Goal: Task Accomplishment & Management: Manage account settings

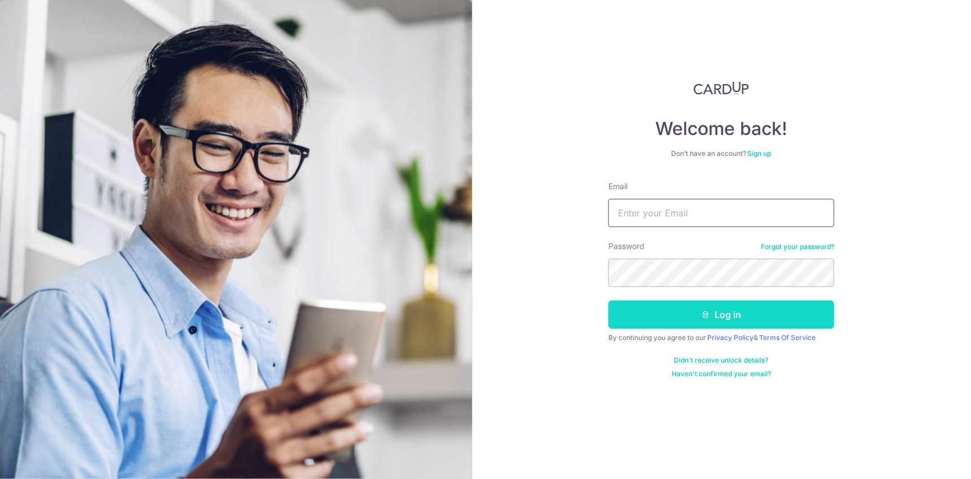
type input "[EMAIL_ADDRESS][DOMAIN_NAME]"
click at [672, 323] on button "Log in" at bounding box center [722, 315] width 226 height 28
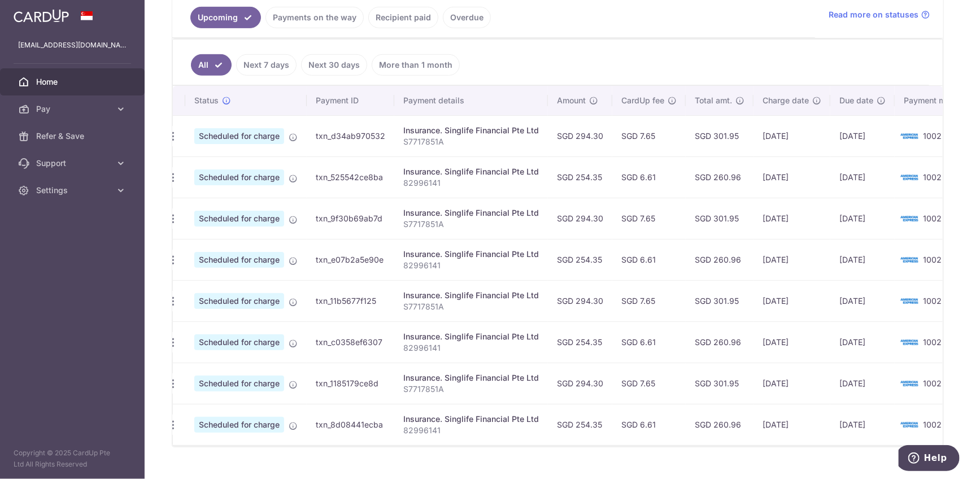
scroll to position [0, 45]
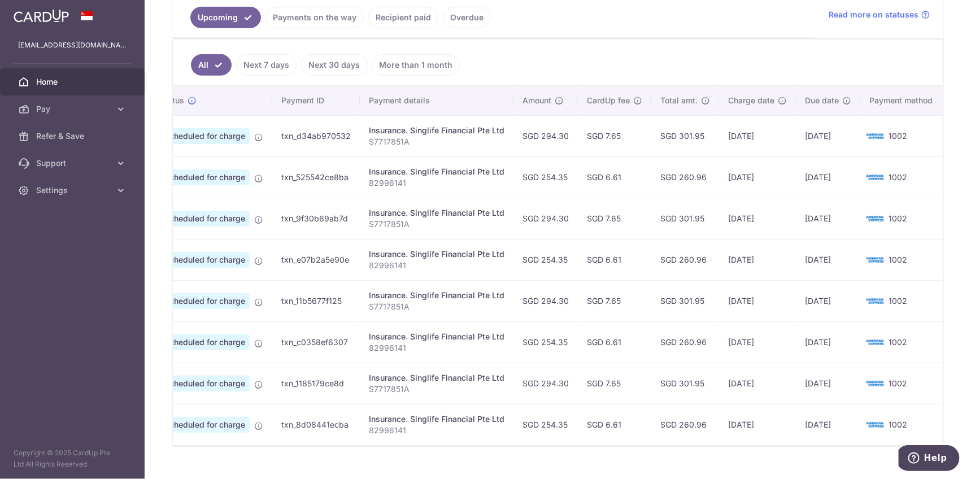
click at [466, 136] on p "S7717851A" at bounding box center [437, 141] width 136 height 11
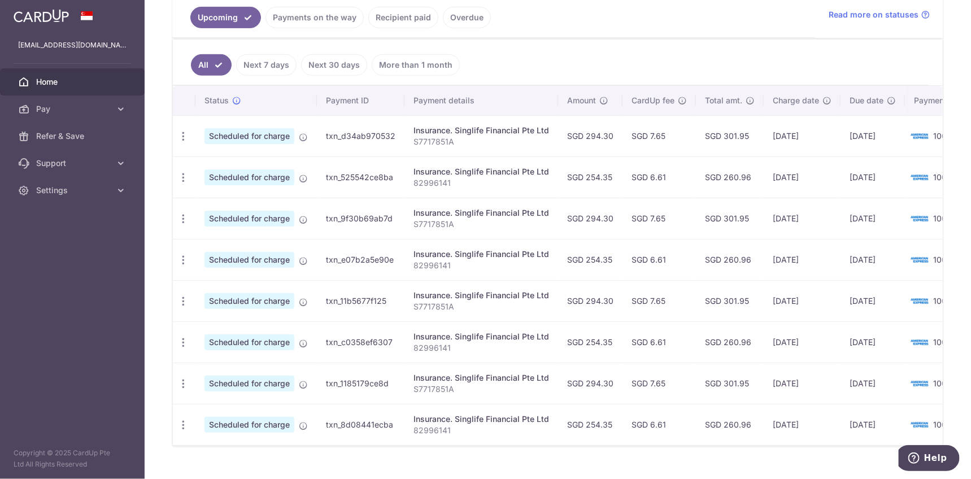
click at [268, 145] on td "Scheduled for charge" at bounding box center [255, 135] width 121 height 41
click at [268, 137] on span "Scheduled for charge" at bounding box center [250, 136] width 90 height 16
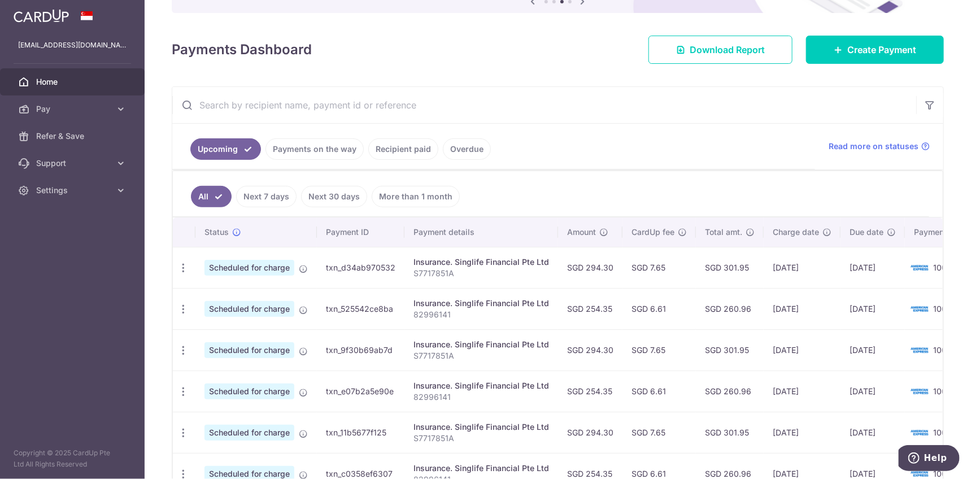
click at [358, 259] on td "txn_d34ab970532" at bounding box center [361, 267] width 88 height 41
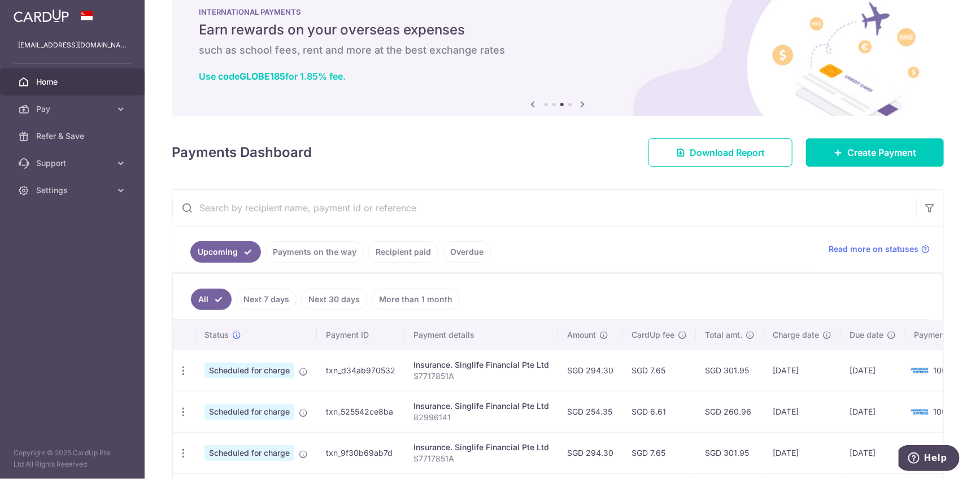
scroll to position [0, 0]
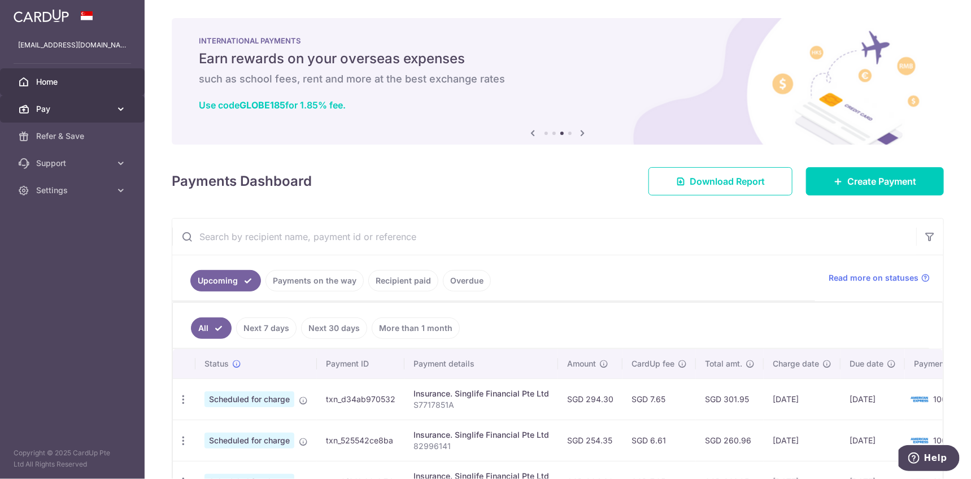
click at [97, 111] on span "Pay" at bounding box center [73, 108] width 75 height 11
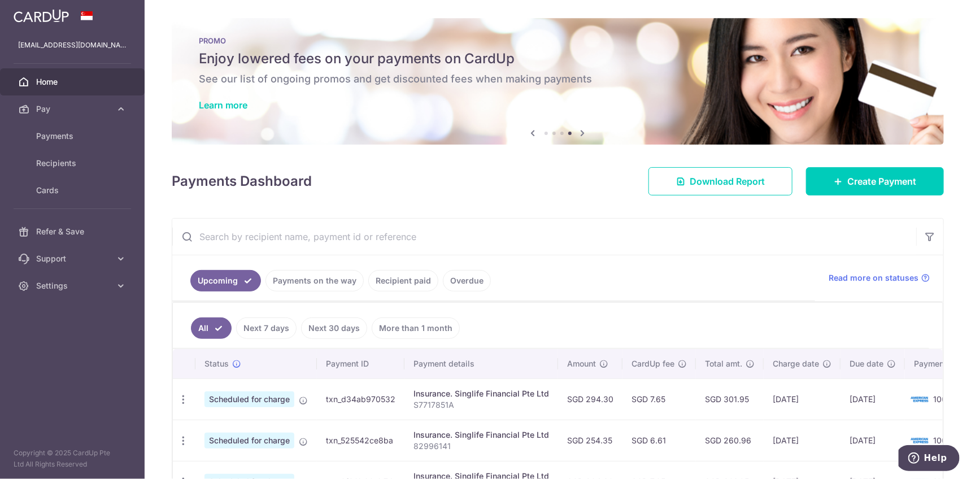
click at [98, 86] on span "Home" at bounding box center [73, 81] width 75 height 11
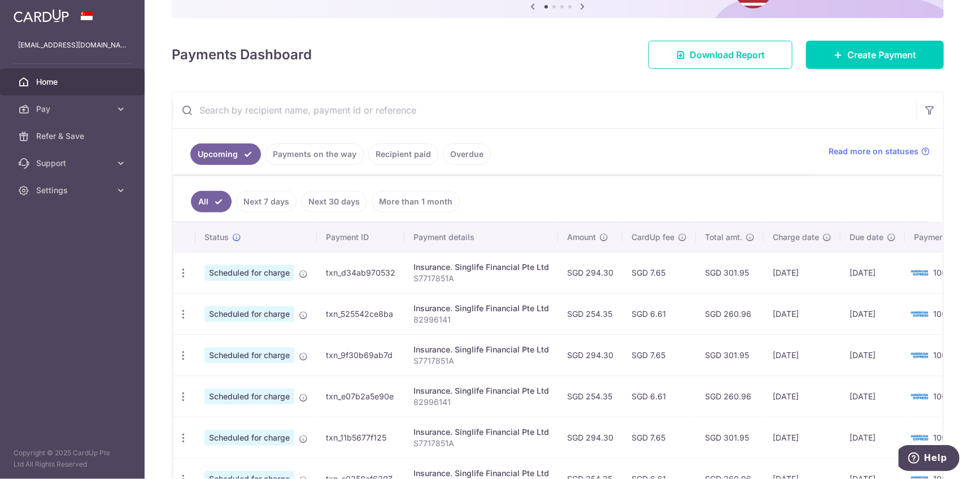
scroll to position [132, 0]
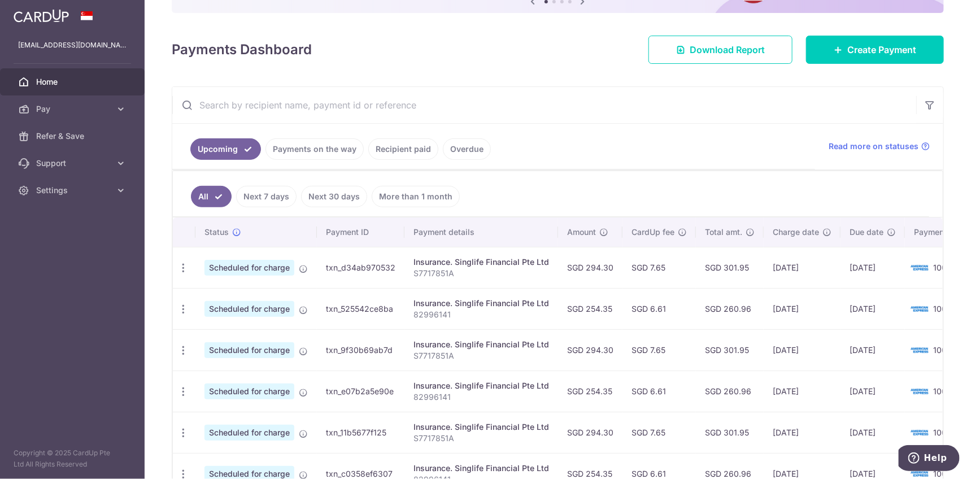
click at [890, 267] on td "[DATE]" at bounding box center [873, 267] width 64 height 41
click at [909, 265] on img at bounding box center [920, 268] width 23 height 14
click at [792, 268] on tr "Update payment Cancel payment Scheduled for charge txn_d34ab970532 Insurance. S…" at bounding box center [582, 267] width 818 height 41
drag, startPoint x: 770, startPoint y: 267, endPoint x: 399, endPoint y: 400, distance: 394.3
click at [754, 267] on tr "Update payment Cancel payment Scheduled for charge txn_d34ab970532 Insurance. S…" at bounding box center [582, 267] width 818 height 41
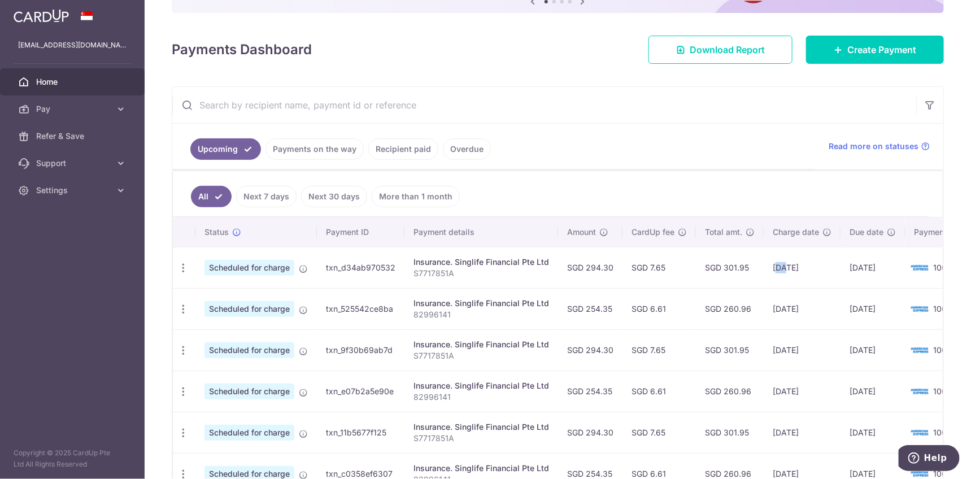
drag, startPoint x: 272, startPoint y: 429, endPoint x: 551, endPoint y: 411, distance: 279.7
click at [548, 412] on tr "Update payment Cancel payment Scheduled for charge txn_11b5677f125 Insurance. S…" at bounding box center [582, 432] width 818 height 41
drag, startPoint x: 783, startPoint y: 372, endPoint x: 466, endPoint y: 379, distance: 317.6
click at [466, 379] on tr "Update payment Cancel payment Scheduled for charge txn_e07b2a5e90e Insurance. S…" at bounding box center [582, 391] width 818 height 41
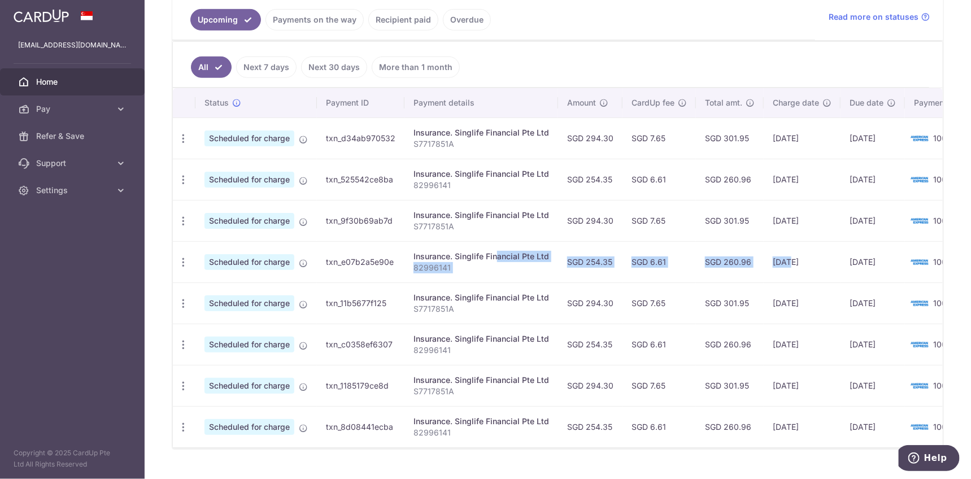
scroll to position [285, 0]
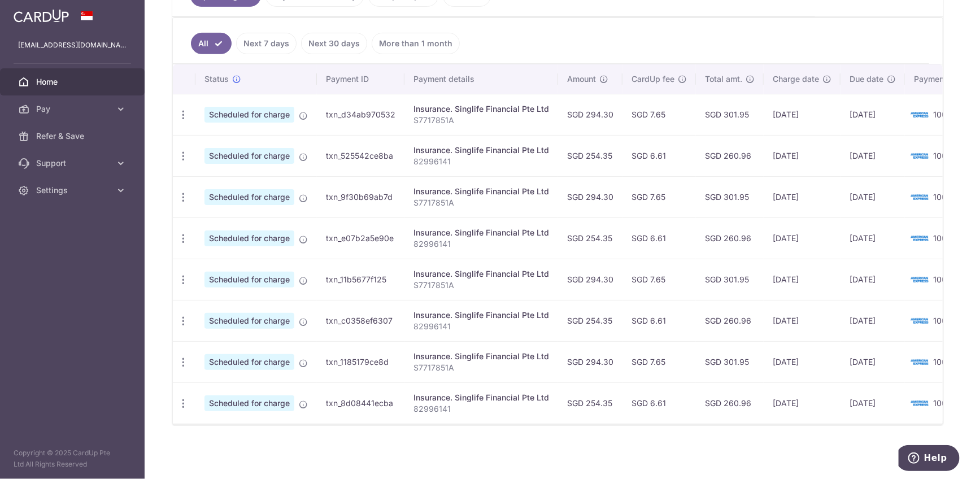
click at [549, 431] on div "× Pause Schedule Pause all future payments in this series Pause just this one p…" at bounding box center [558, 239] width 827 height 479
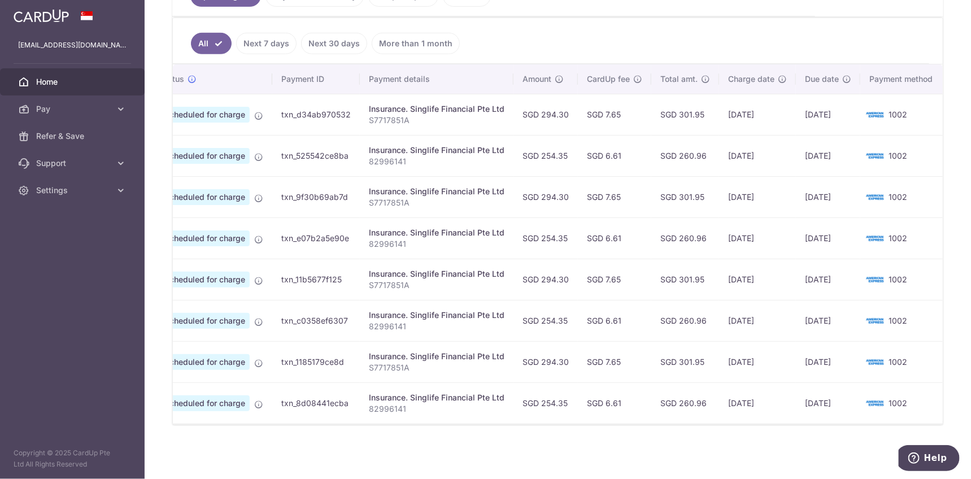
click at [889, 111] on span "1002" at bounding box center [898, 115] width 19 height 10
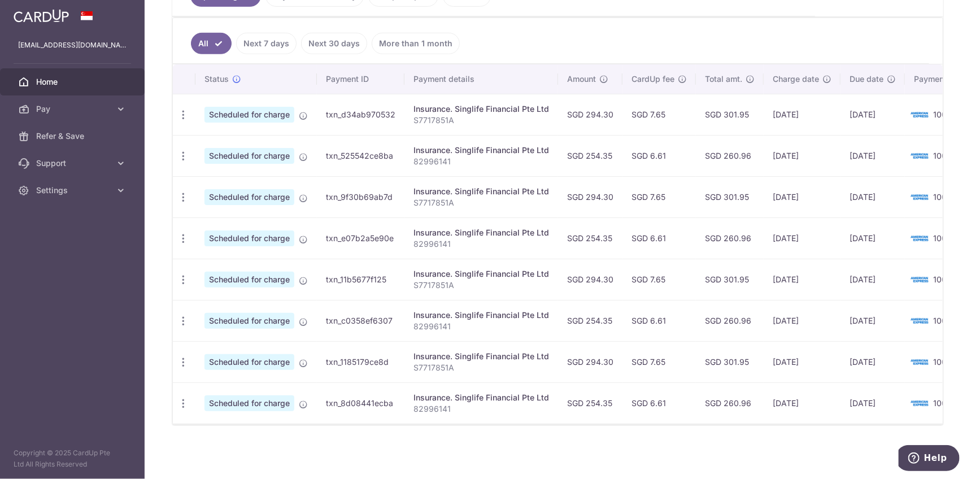
scroll to position [153, 0]
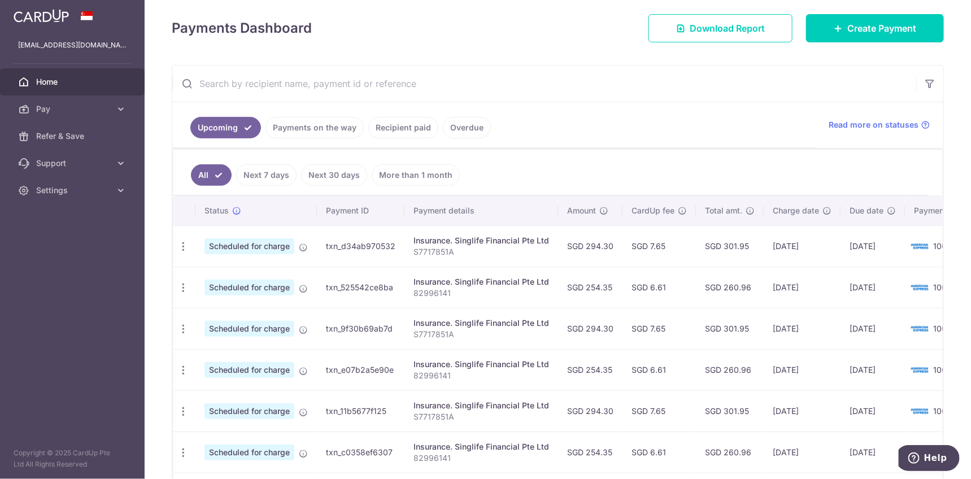
click at [292, 123] on link "Payments on the way" at bounding box center [315, 127] width 98 height 21
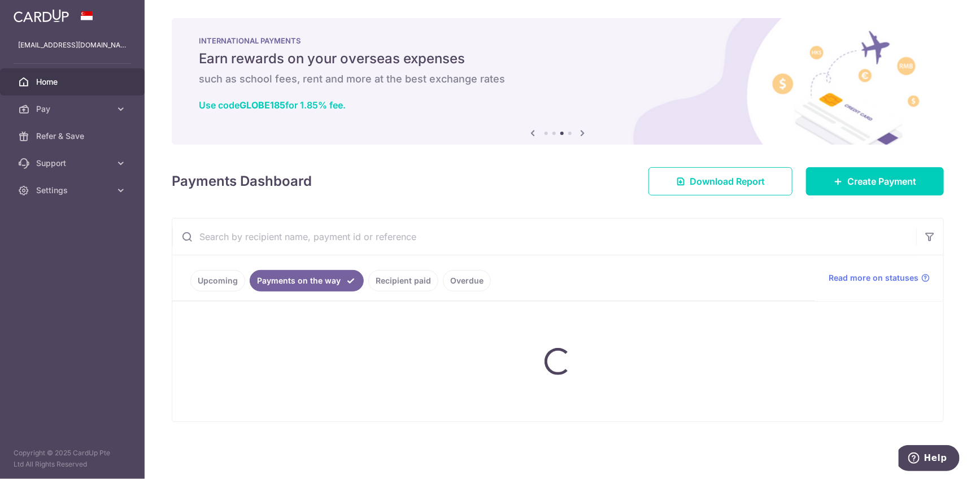
scroll to position [0, 0]
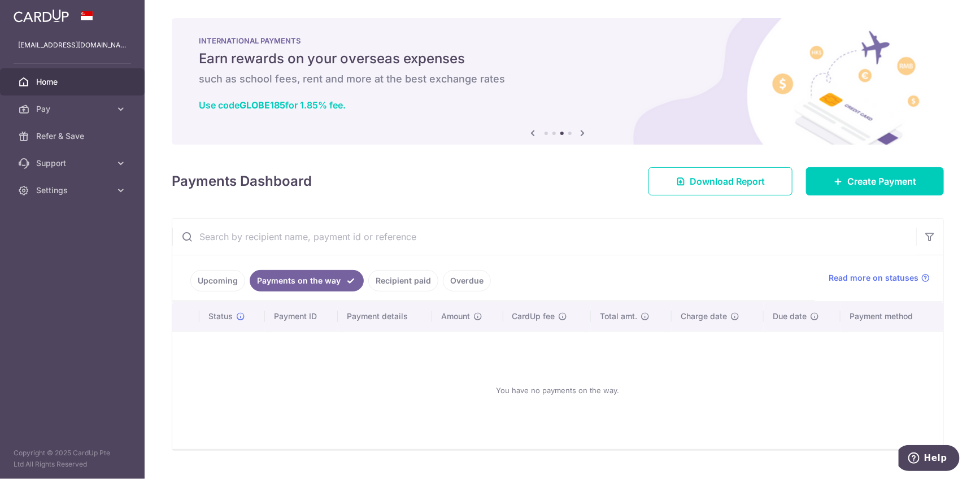
click at [89, 81] on span "Home" at bounding box center [73, 81] width 75 height 11
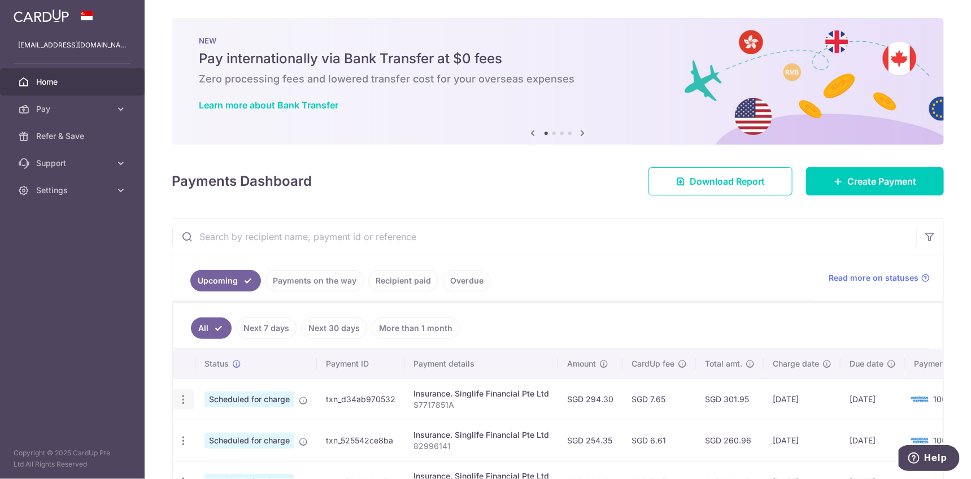
click at [185, 399] on icon "button" at bounding box center [183, 400] width 12 height 12
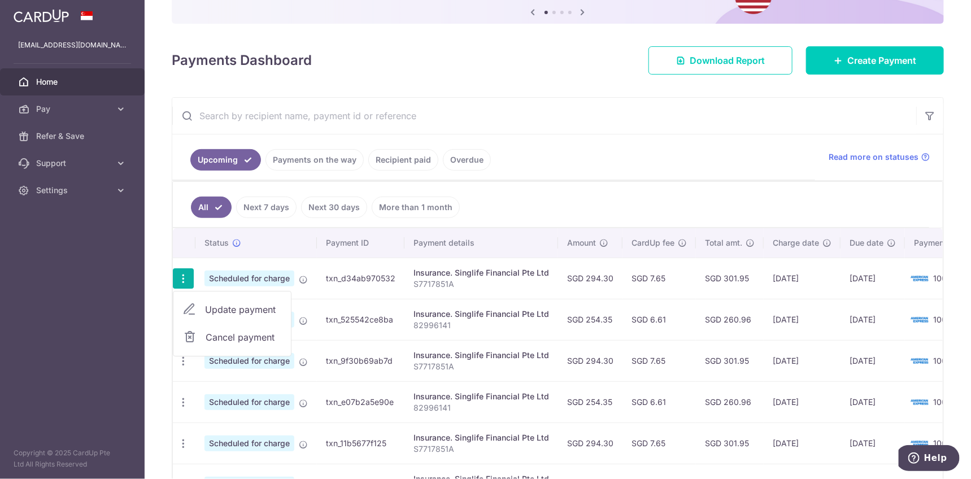
scroll to position [132, 0]
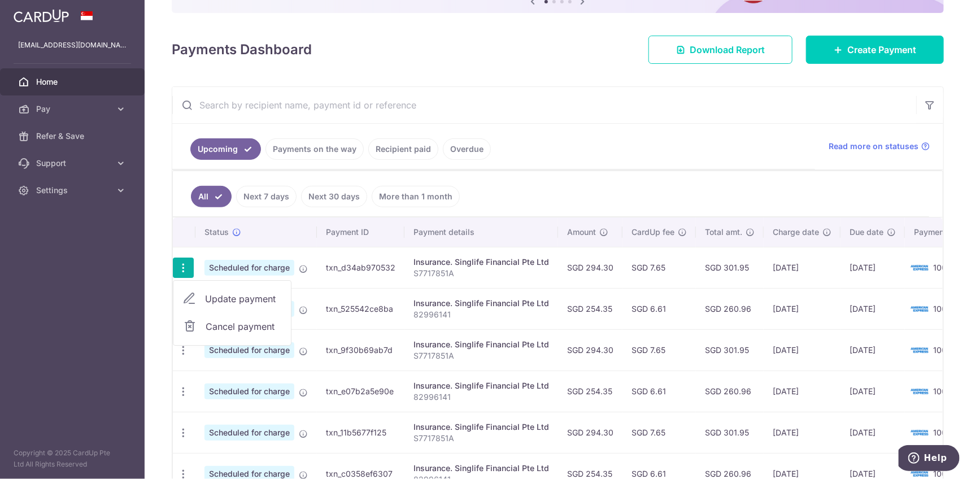
click at [266, 298] on span "Update payment" at bounding box center [243, 299] width 77 height 14
radio input "true"
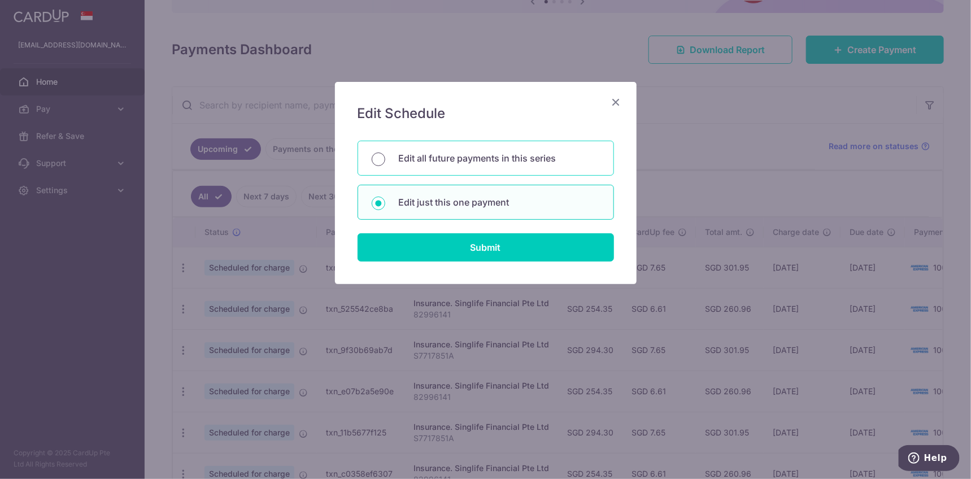
click at [374, 156] on input "Edit all future payments in this series" at bounding box center [379, 160] width 14 height 14
radio input "true"
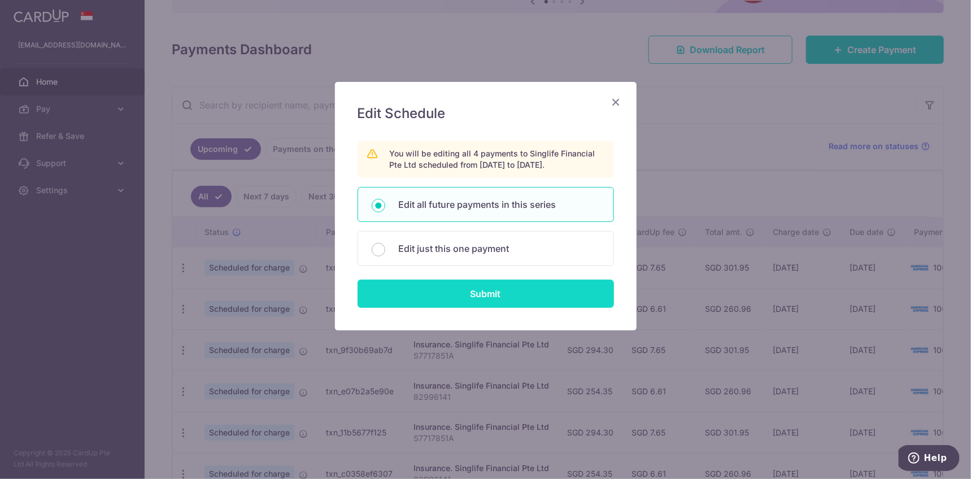
click at [519, 293] on input "Submit" at bounding box center [486, 294] width 257 height 28
radio input "true"
type input "294.30"
type input "S7717851A"
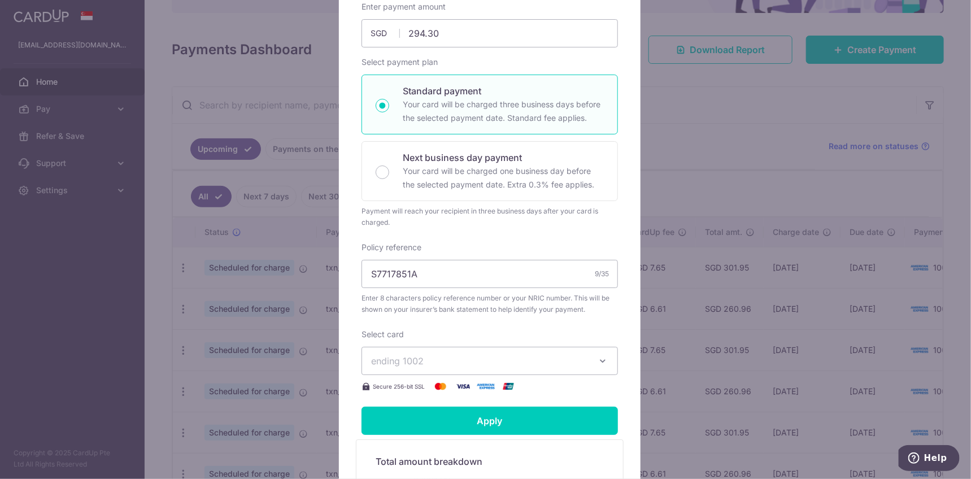
scroll to position [263, 0]
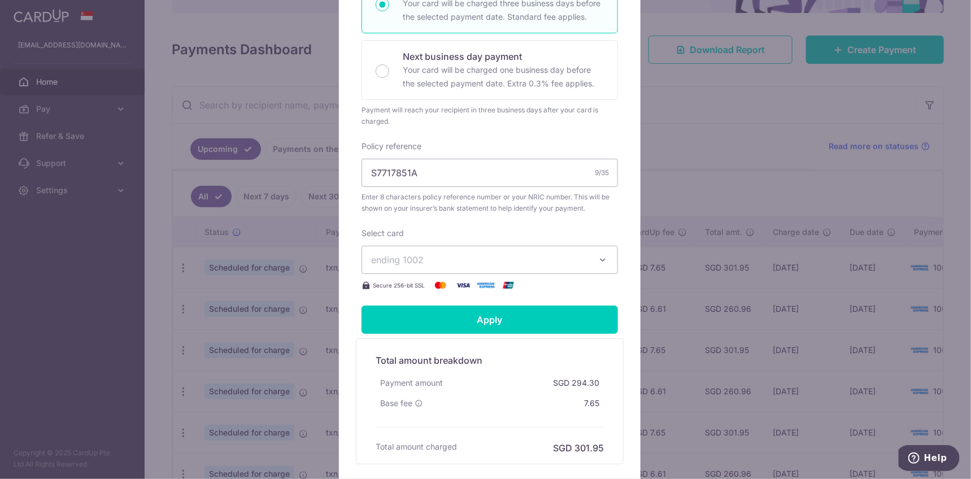
click at [599, 259] on icon "button" at bounding box center [602, 259] width 11 height 11
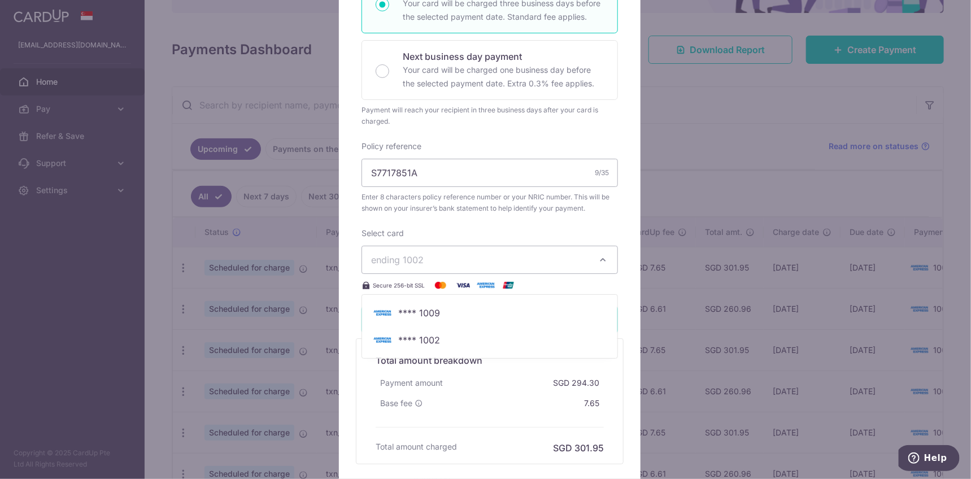
click at [599, 259] on icon "button" at bounding box center [602, 259] width 11 height 11
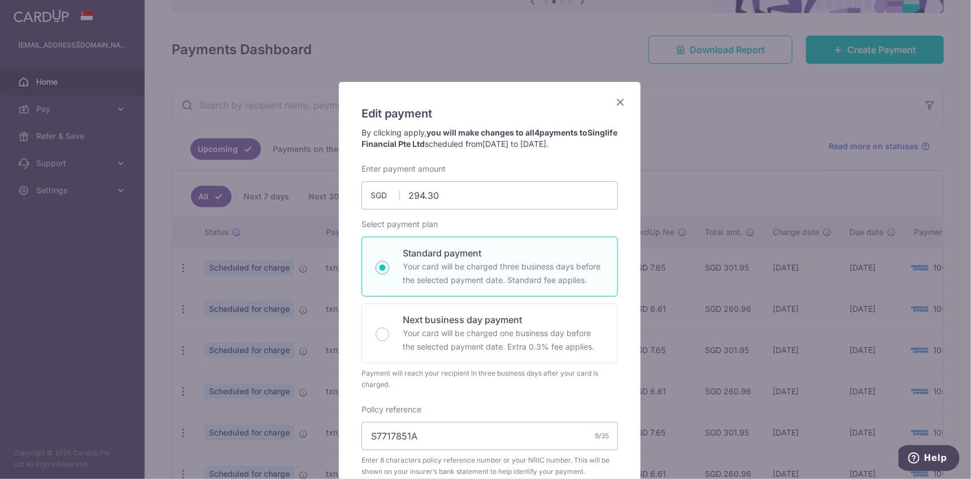
scroll to position [0, 0]
click at [618, 99] on icon "Close" at bounding box center [621, 102] width 14 height 14
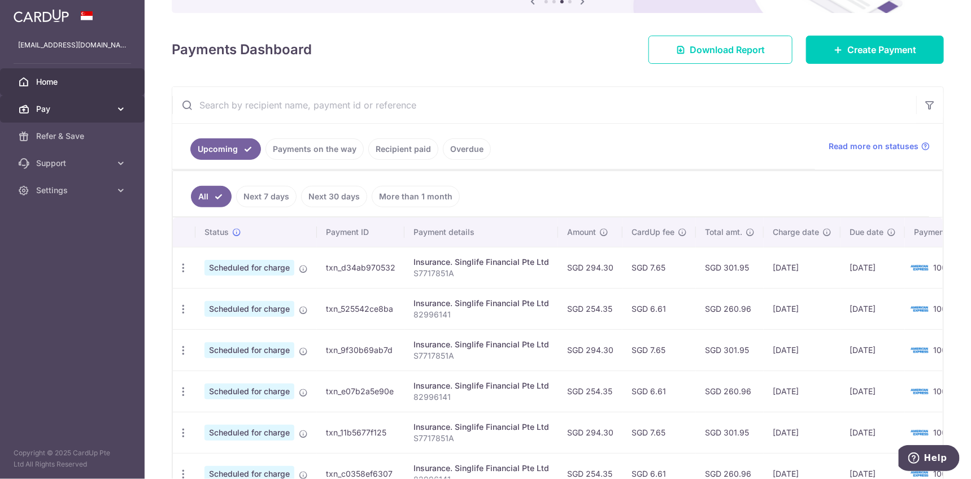
click at [102, 110] on span "Pay" at bounding box center [73, 108] width 75 height 11
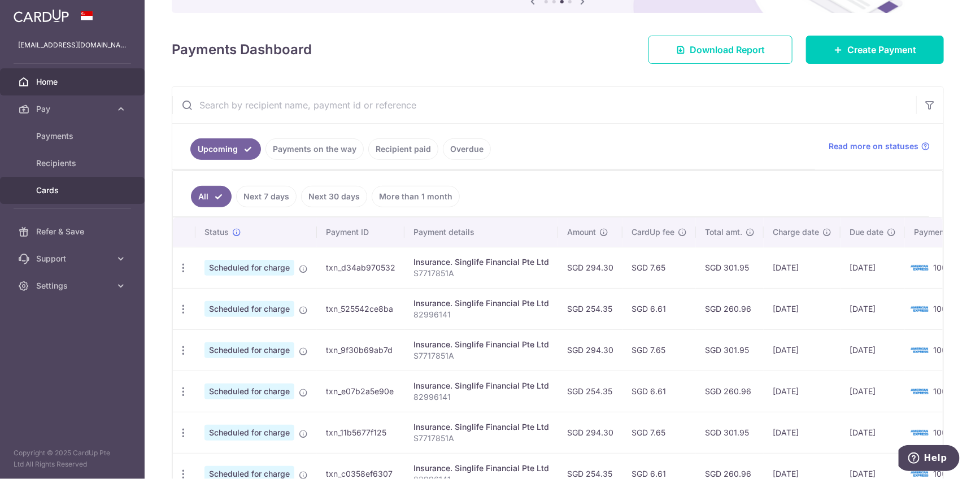
click at [89, 190] on span "Cards" at bounding box center [73, 190] width 75 height 11
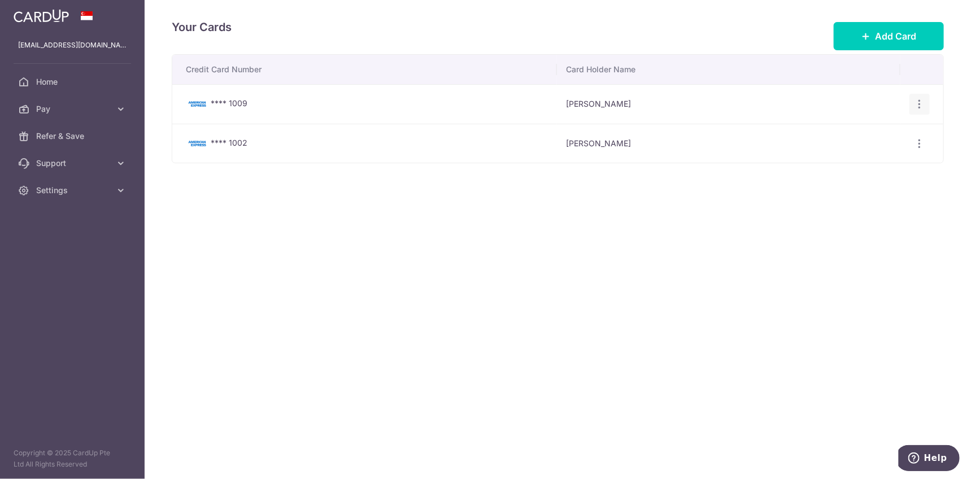
click at [926, 103] on icon "button" at bounding box center [920, 104] width 12 height 12
click at [852, 160] on span "Delete" at bounding box center [882, 163] width 77 height 14
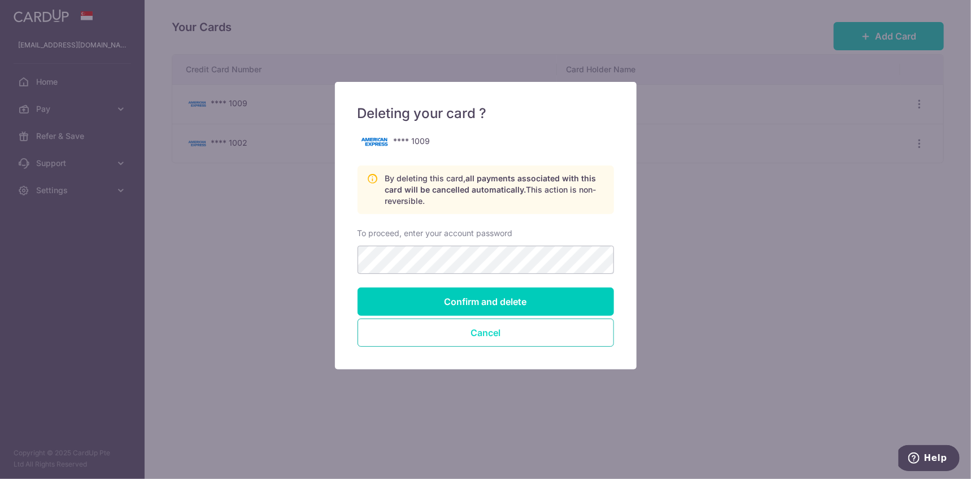
click at [520, 331] on button "Cancel" at bounding box center [486, 333] width 257 height 28
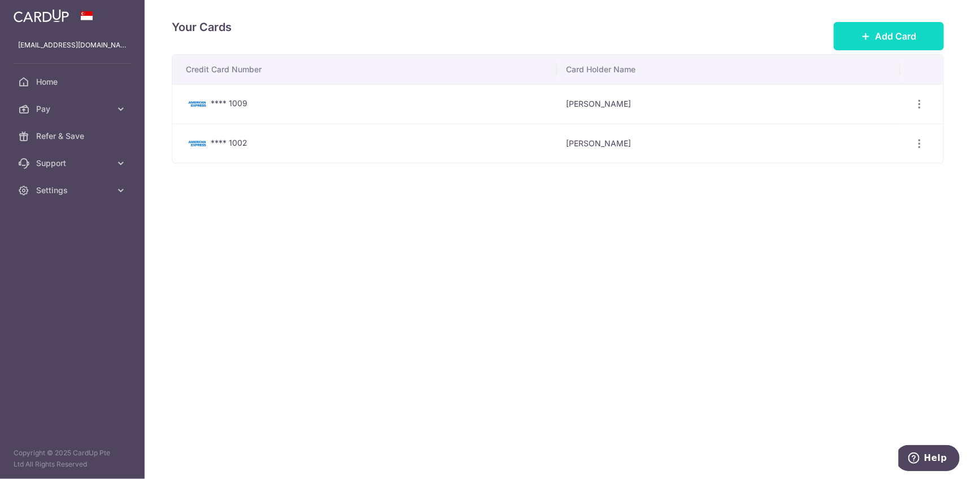
click at [901, 30] on span "Add Card" at bounding box center [895, 36] width 41 height 14
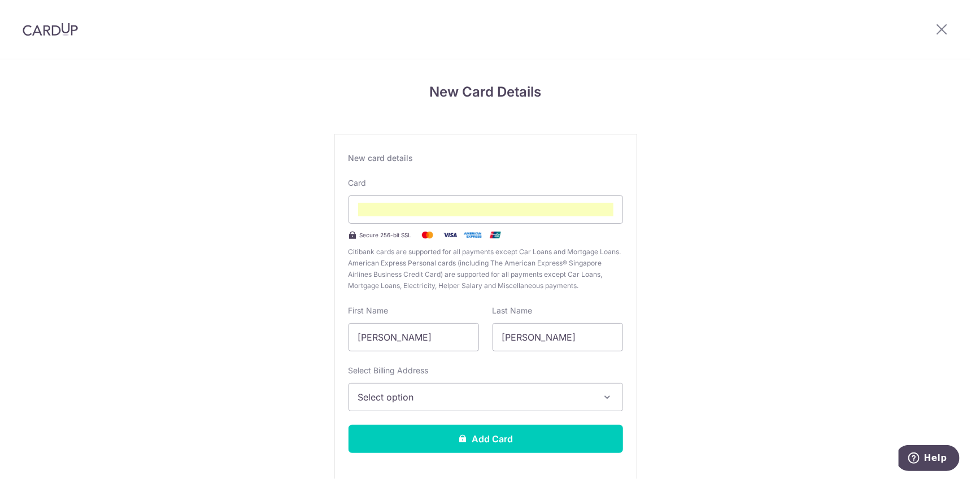
click at [504, 398] on span "Select option" at bounding box center [475, 397] width 235 height 14
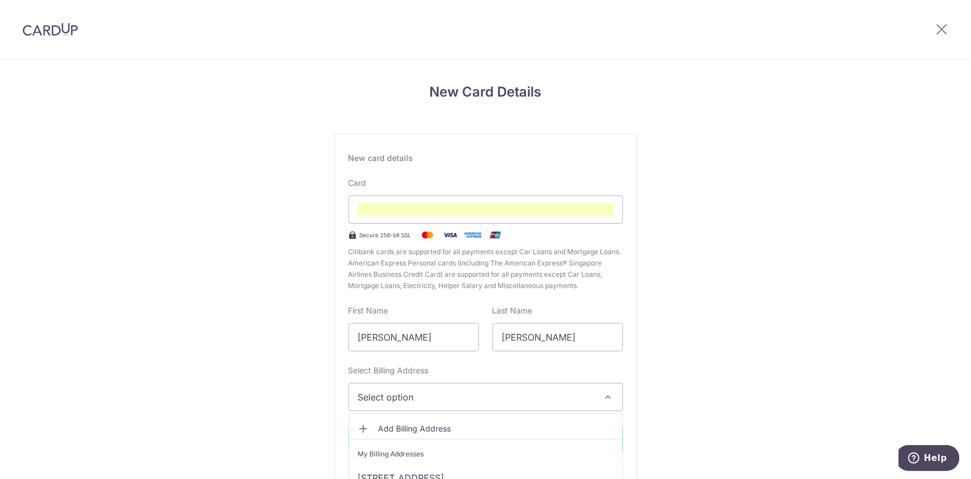
scroll to position [53, 0]
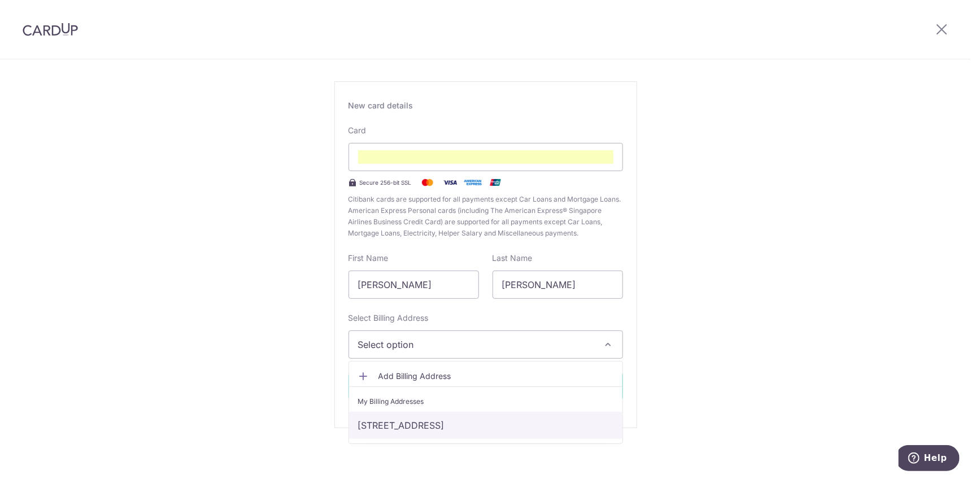
click at [467, 420] on link "[STREET_ADDRESS]" at bounding box center [485, 425] width 273 height 27
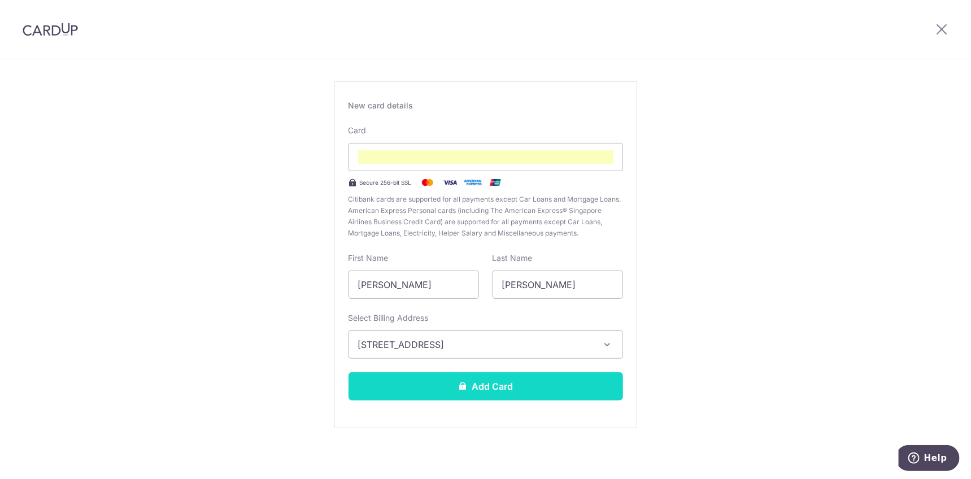
click at [562, 382] on button "Add Card" at bounding box center [486, 386] width 275 height 28
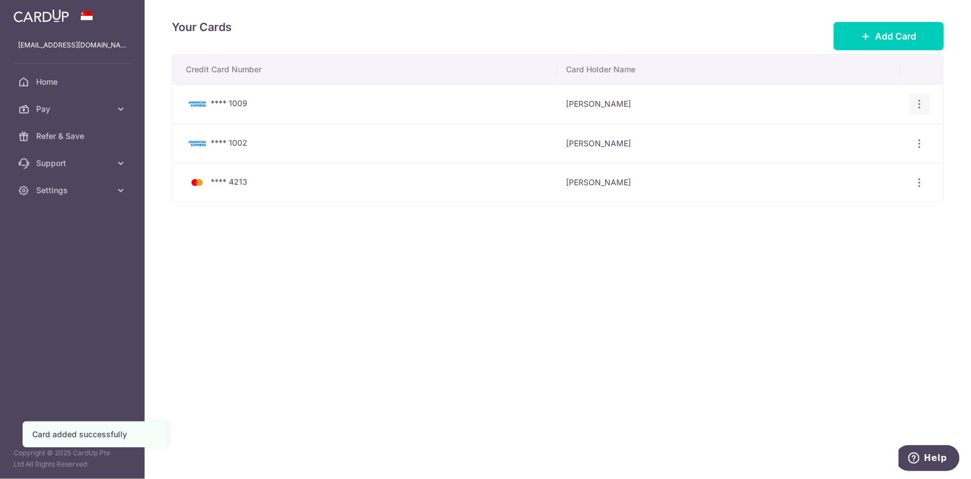
click at [924, 102] on icon "button" at bounding box center [920, 104] width 12 height 12
click at [868, 165] on span "Delete" at bounding box center [882, 163] width 77 height 14
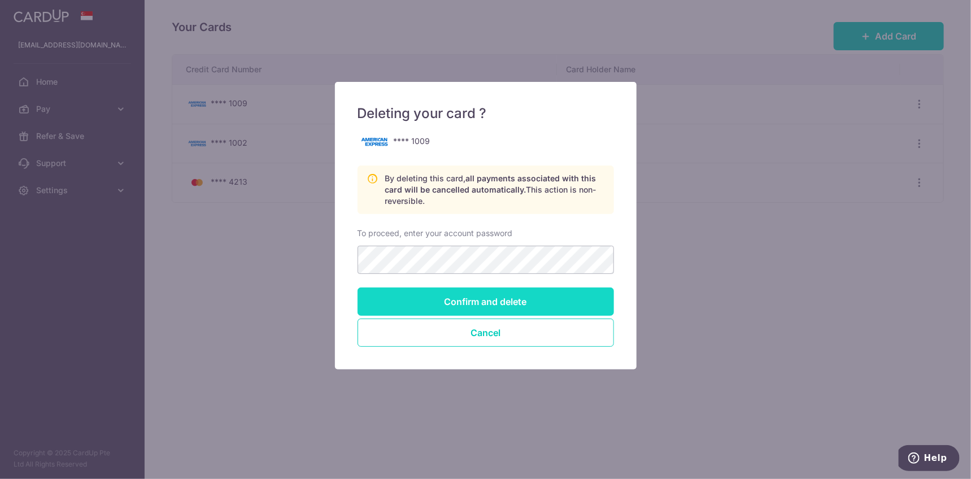
click at [555, 292] on input "Confirm and delete" at bounding box center [486, 302] width 257 height 28
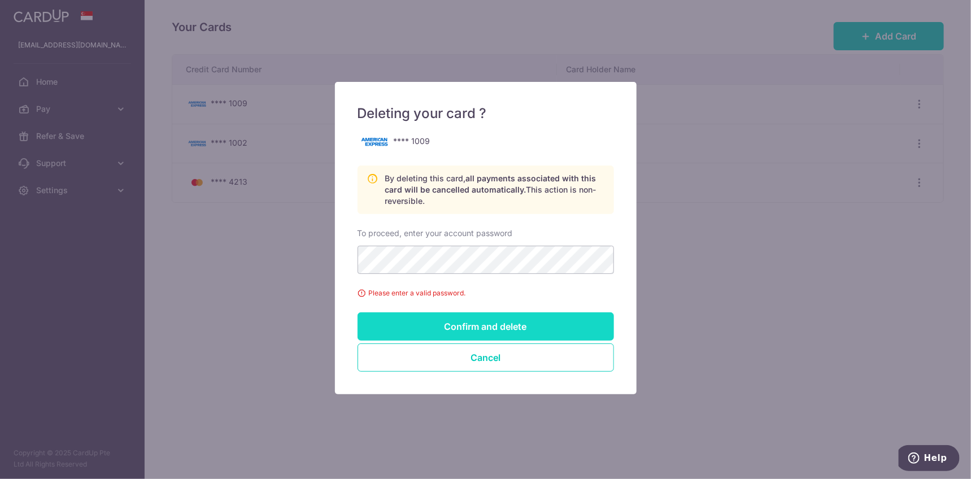
click at [528, 327] on input "Confirm and delete" at bounding box center [486, 326] width 257 height 28
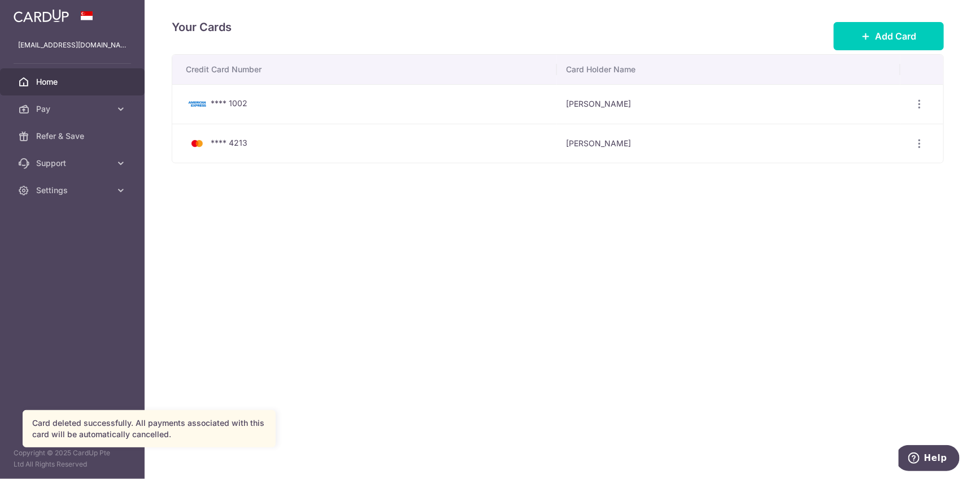
click at [50, 87] on span "Home" at bounding box center [73, 81] width 75 height 11
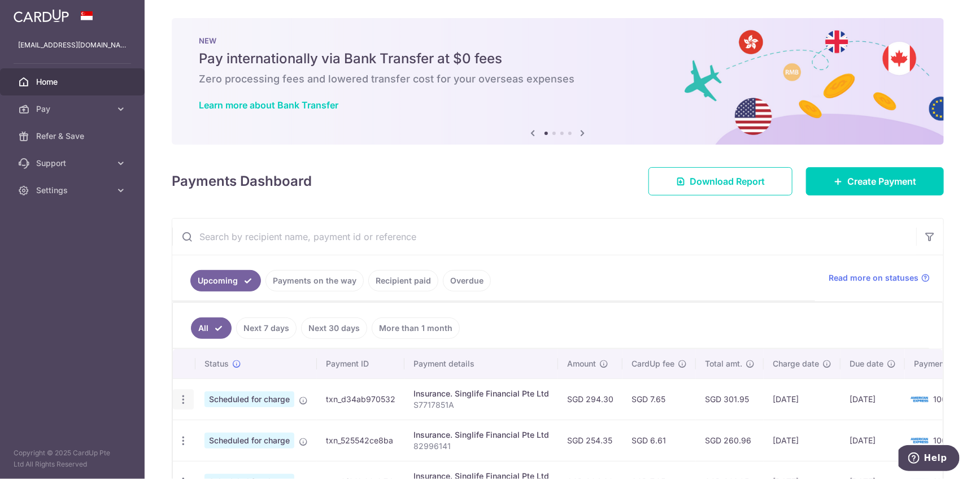
click at [180, 399] on icon "button" at bounding box center [183, 400] width 12 height 12
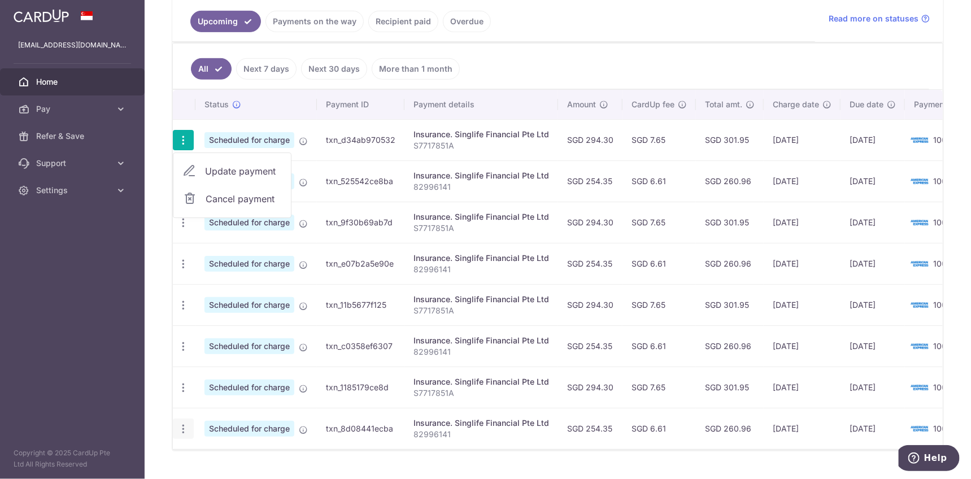
scroll to position [285, 0]
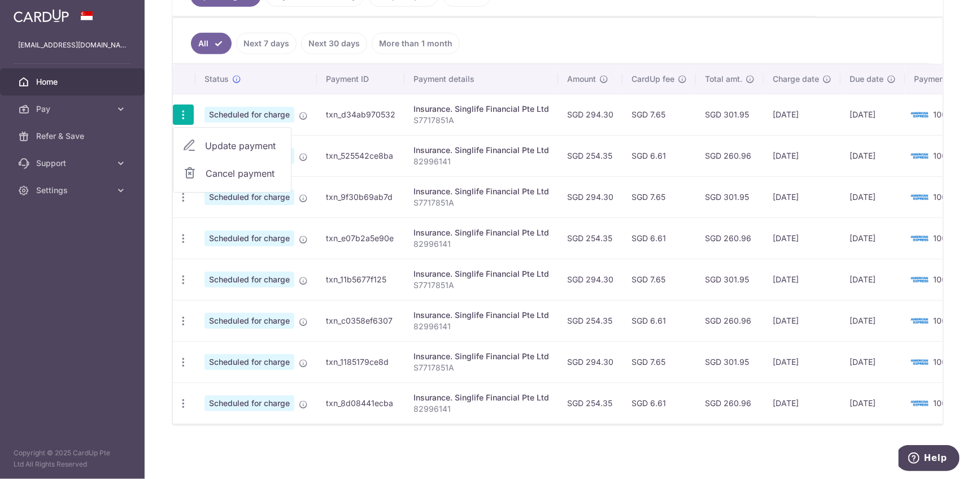
click at [242, 142] on span "Update payment" at bounding box center [243, 146] width 77 height 14
radio input "true"
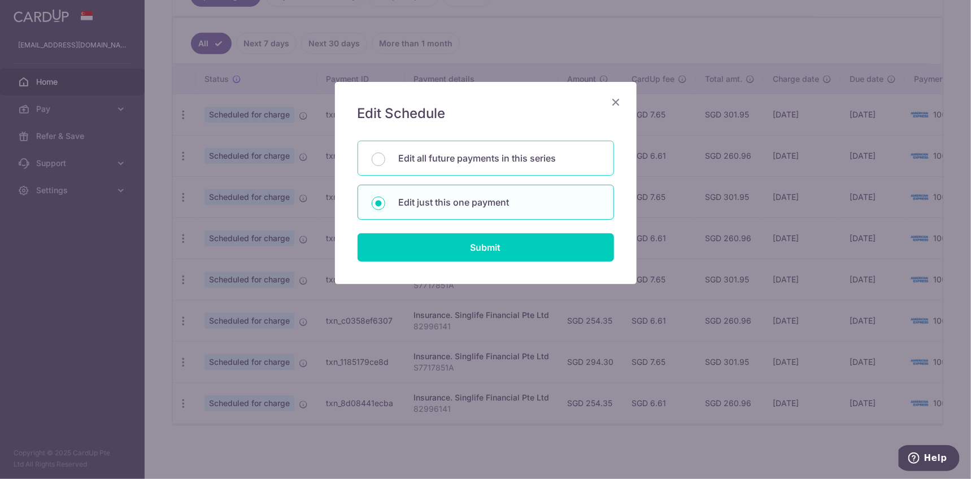
click at [453, 161] on p "Edit all future payments in this series" at bounding box center [499, 158] width 201 height 14
click at [385, 161] on input "Edit all future payments in this series" at bounding box center [379, 160] width 14 height 14
radio input "true"
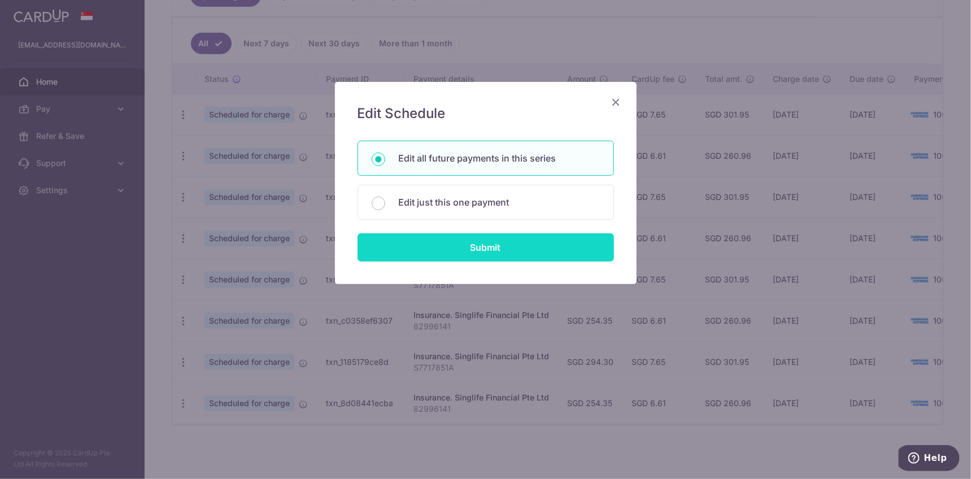
click at [448, 250] on input "Submit" at bounding box center [486, 247] width 257 height 28
radio input "true"
type input "294.30"
type input "S7717851A"
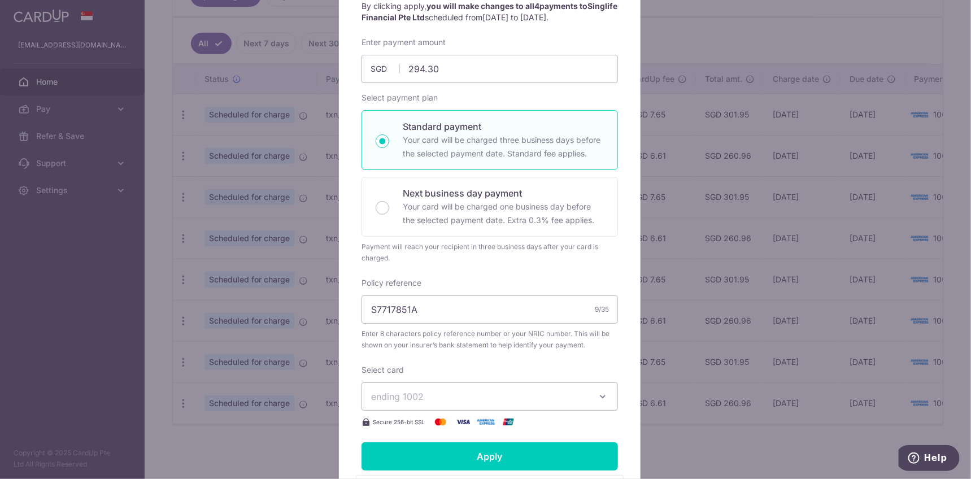
scroll to position [132, 0]
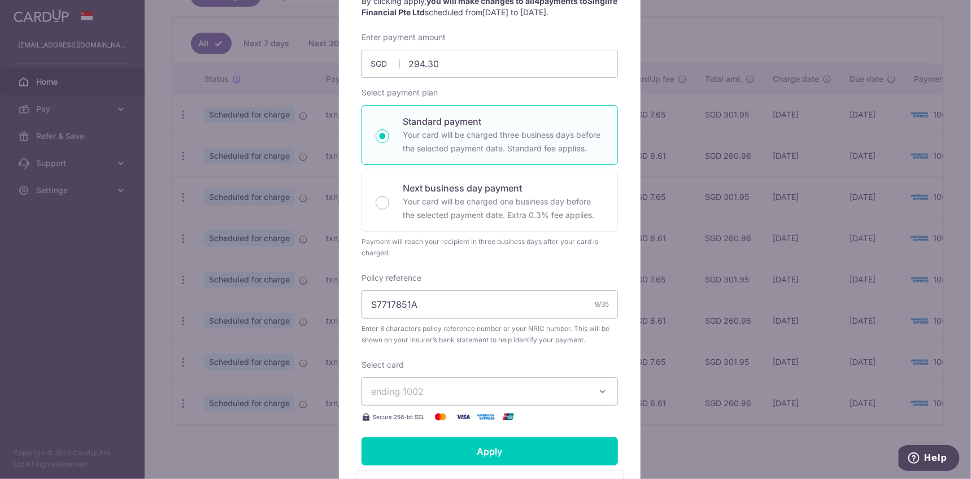
click at [597, 393] on icon "button" at bounding box center [602, 391] width 11 height 11
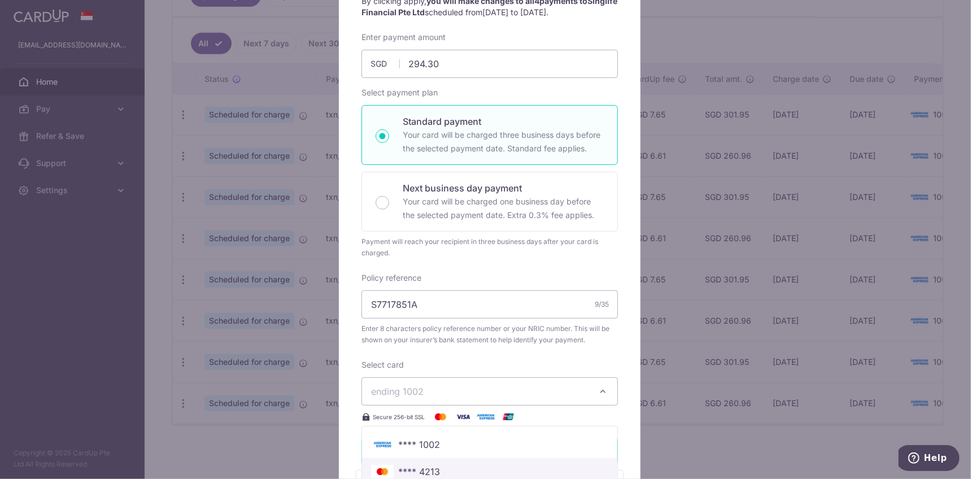
click at [457, 465] on span "**** 4213" at bounding box center [489, 472] width 237 height 14
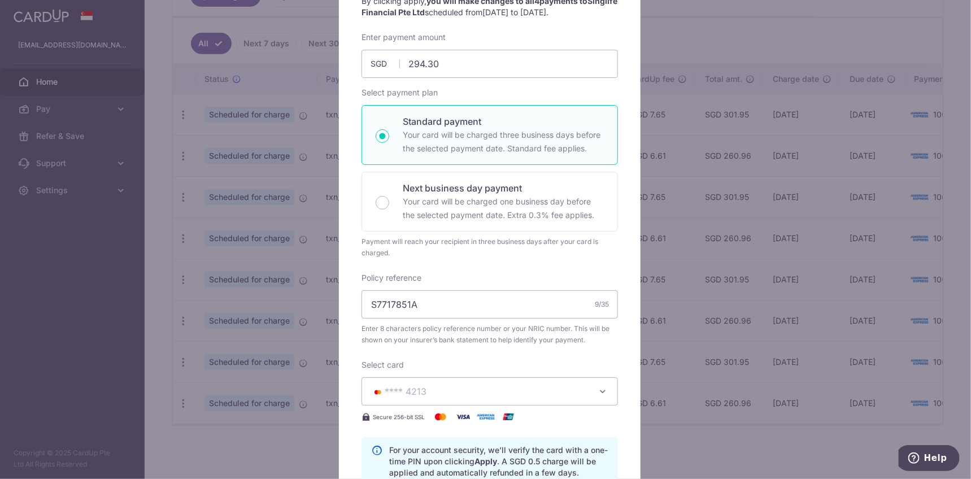
scroll to position [396, 0]
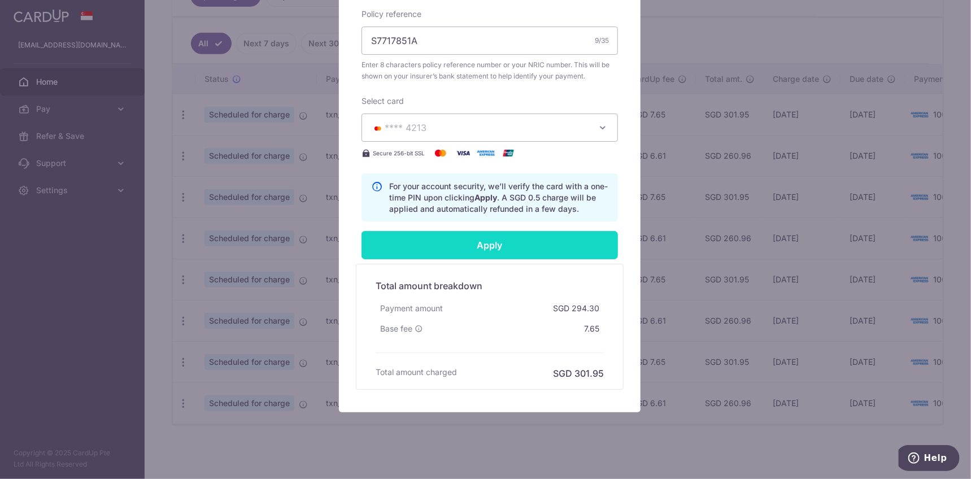
click at [464, 244] on input "Apply" at bounding box center [490, 245] width 257 height 28
type input "Successfully Applied"
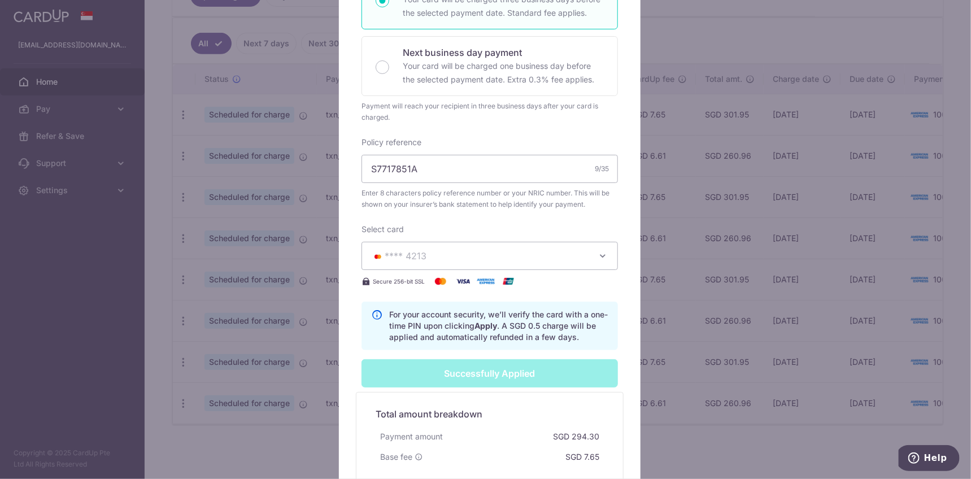
scroll to position [435, 0]
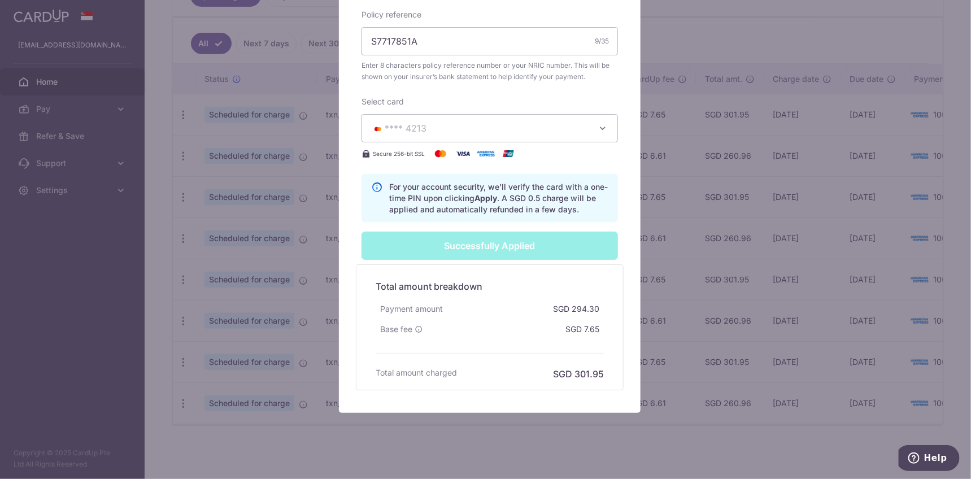
click at [662, 431] on div "Edit payment By clicking apply, you will make changes to all 4 payments to Sing…" at bounding box center [485, 239] width 971 height 479
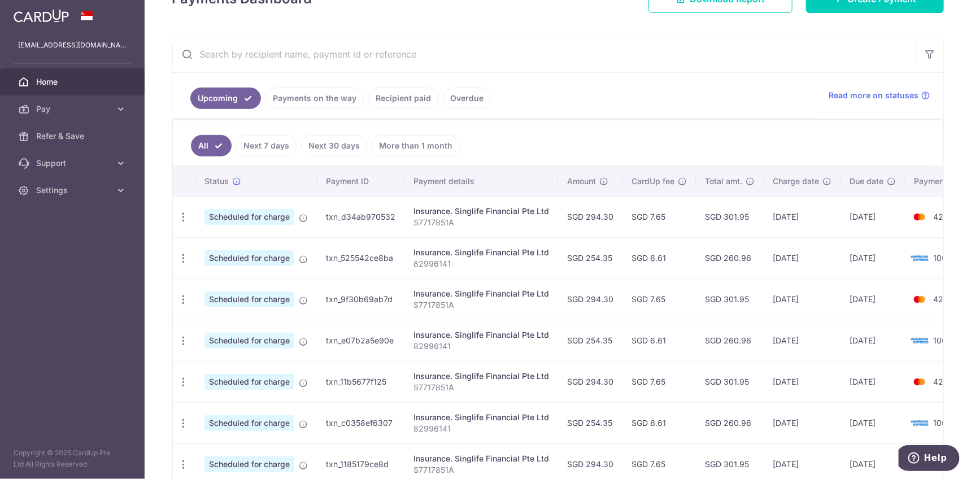
scroll to position [263, 0]
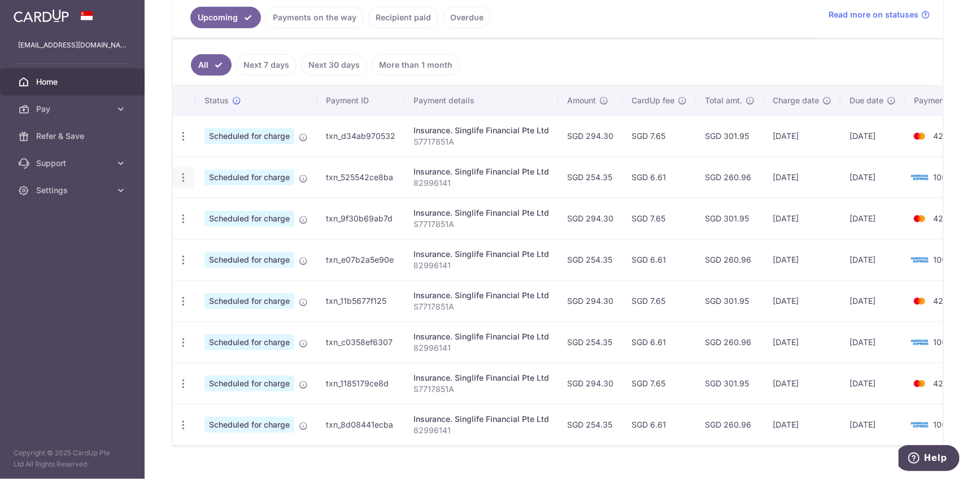
click at [181, 175] on icon "button" at bounding box center [183, 178] width 12 height 12
click at [207, 202] on span "Update payment" at bounding box center [243, 209] width 77 height 14
radio input "true"
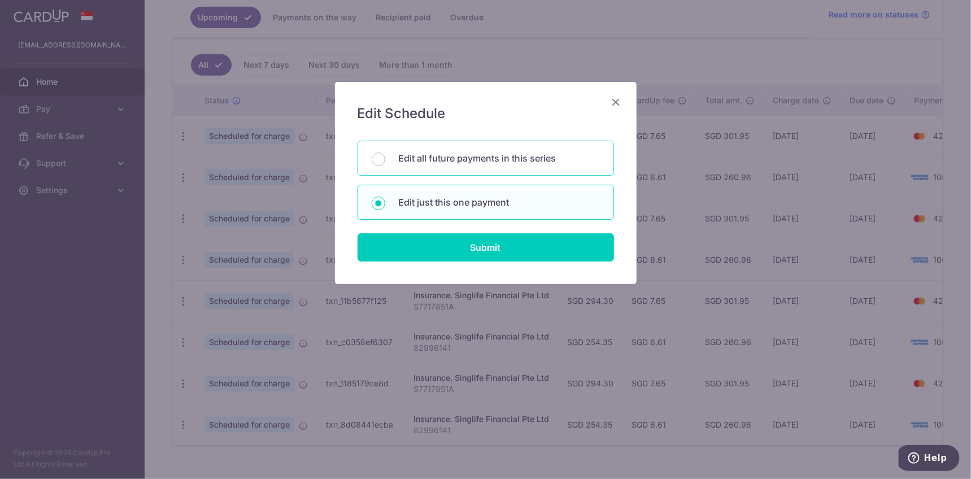
click at [448, 157] on p "Edit all future payments in this series" at bounding box center [499, 158] width 201 height 14
click at [385, 157] on input "Edit all future payments in this series" at bounding box center [379, 160] width 14 height 14
radio input "true"
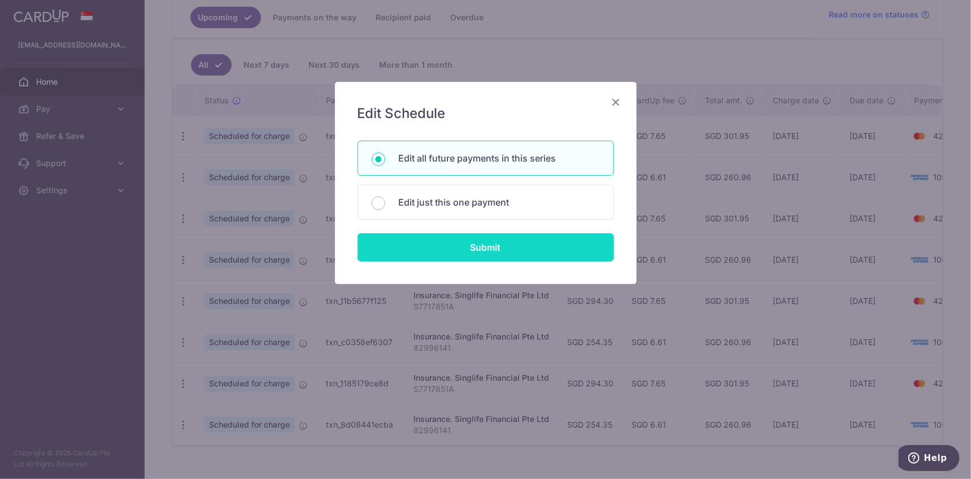
click at [468, 247] on input "Submit" at bounding box center [486, 247] width 257 height 28
radio input "true"
type input "254.35"
type input "82996141"
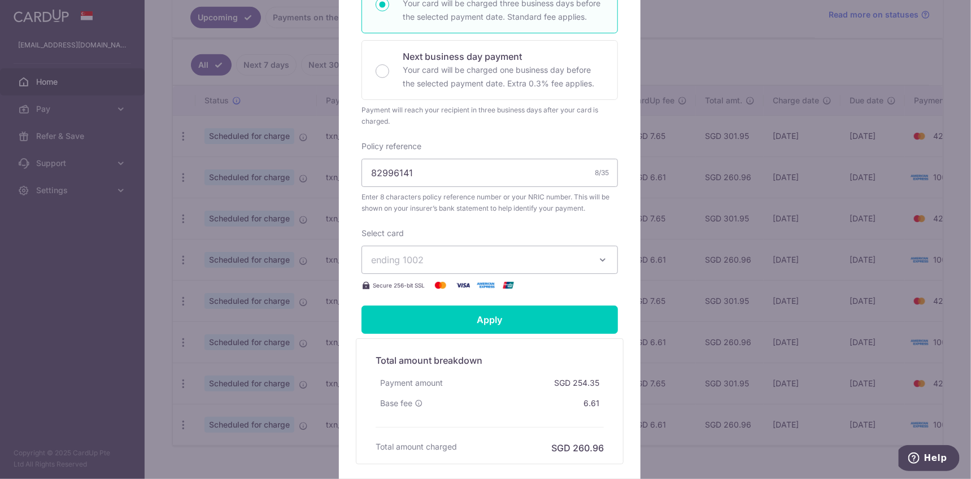
click at [473, 261] on span "ending 1002" at bounding box center [479, 260] width 217 height 14
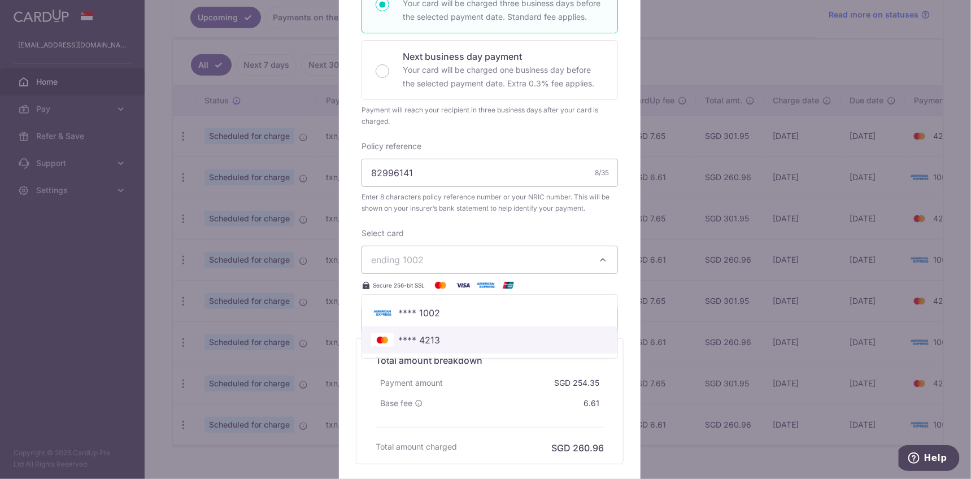
click at [464, 341] on span "**** 4213" at bounding box center [489, 340] width 237 height 14
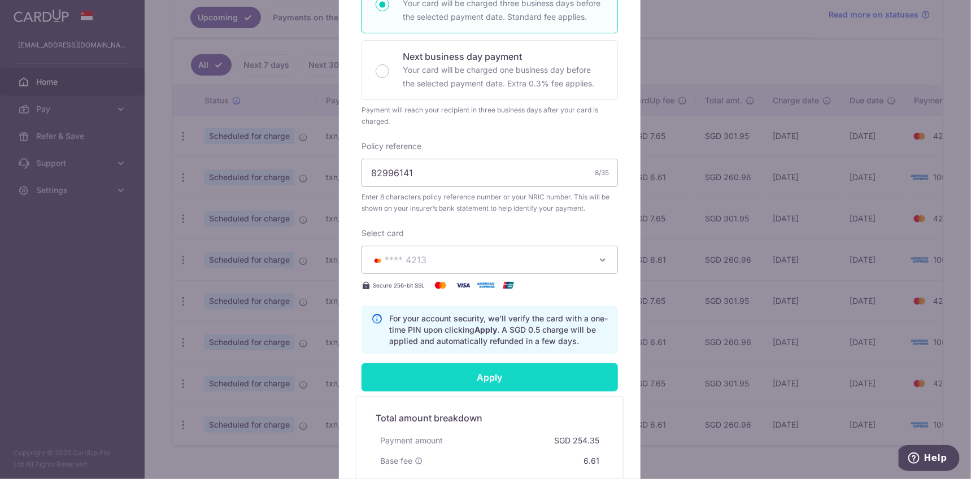
click at [477, 379] on input "Apply" at bounding box center [490, 377] width 257 height 28
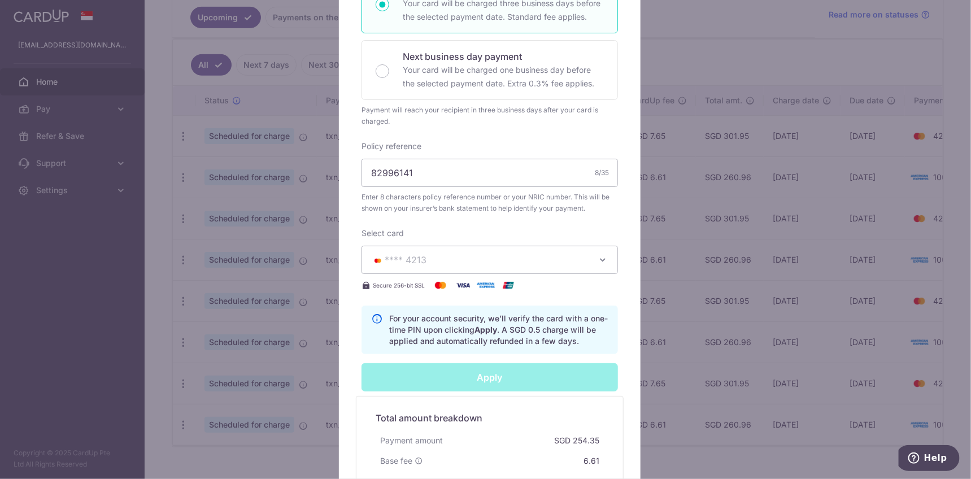
scroll to position [407, 0]
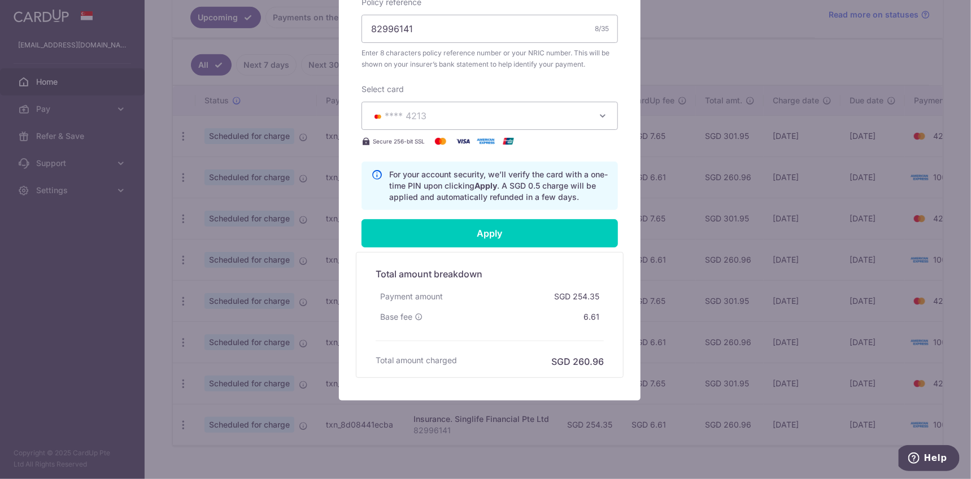
type input "Successfully Applied"
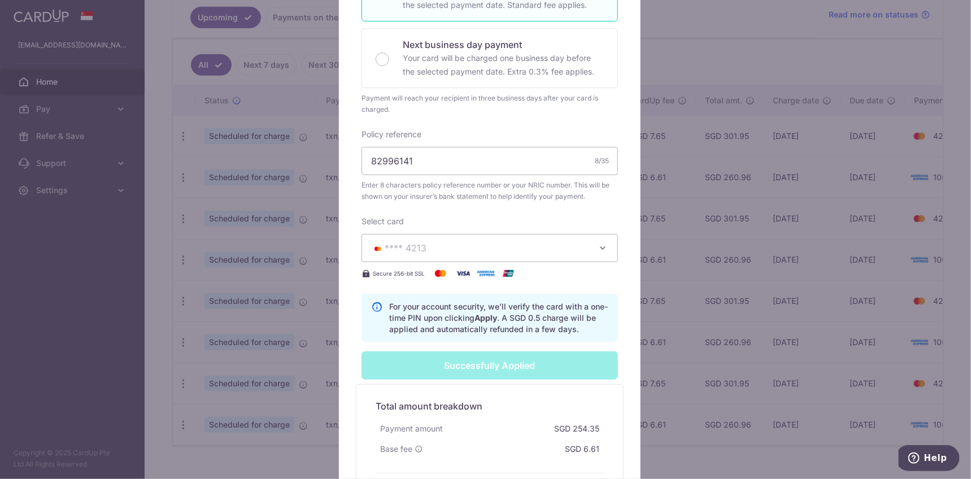
scroll to position [446, 0]
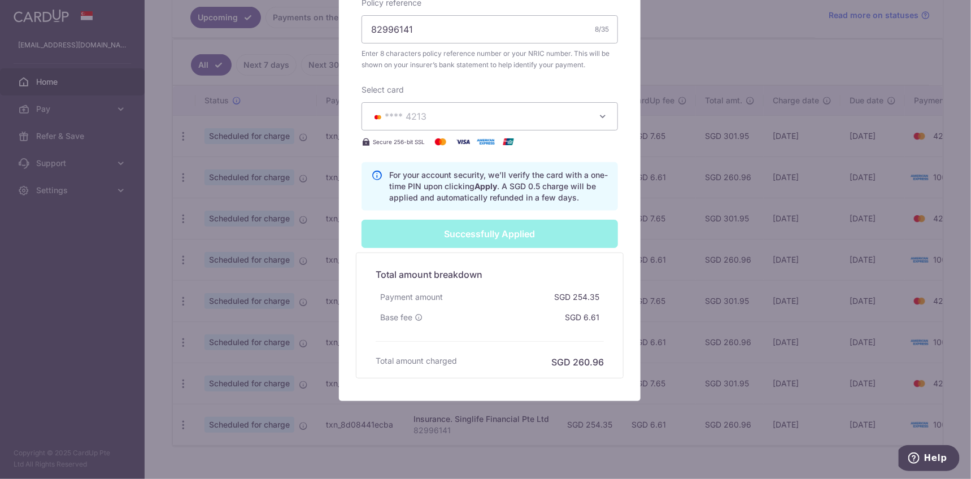
click at [674, 459] on div "Edit payment By clicking apply, you will make changes to all 4 payments to Sing…" at bounding box center [485, 239] width 971 height 479
